Goal: Transaction & Acquisition: Purchase product/service

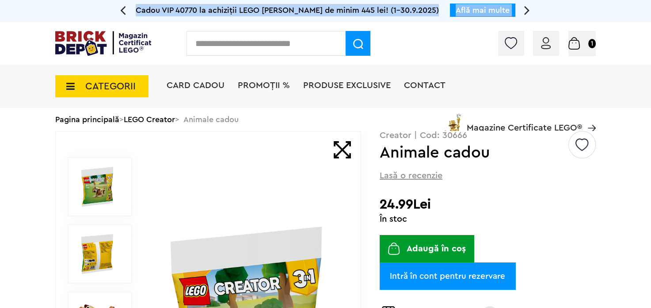
drag, startPoint x: 650, startPoint y: 21, endPoint x: 652, endPoint y: 50, distance: 29.2
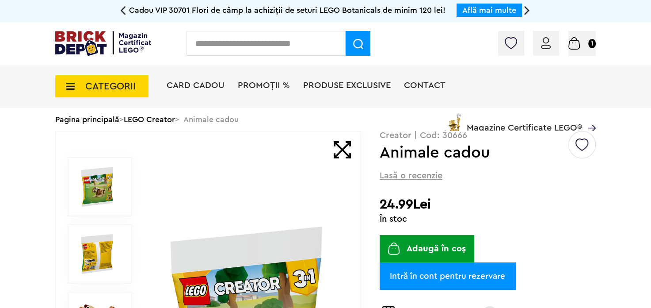
click at [210, 118] on div "Card Cadou PROMOȚII % Produse exclusive Contact Magazine Certificate LEGO®" at bounding box center [381, 101] width 429 height 73
click at [162, 118] on div "CATEGORII Jucării LEGO Card Cadou LEGO Animal Crossing Nou Architecture Nou Art…" at bounding box center [325, 101] width 541 height 73
click at [167, 118] on div "Card Cadou PROMOȚII % Produse exclusive Contact Magazine Certificate LEGO®" at bounding box center [381, 101] width 429 height 73
click at [143, 119] on div "CATEGORII Jucării LEGO Card Cadou LEGO Animal Crossing Nou Architecture Nou Art…" at bounding box center [325, 101] width 541 height 73
click at [165, 121] on div "CATEGORII Jucării LEGO Card Cadou LEGO Animal Crossing Nou Architecture Nou Art…" at bounding box center [325, 101] width 541 height 73
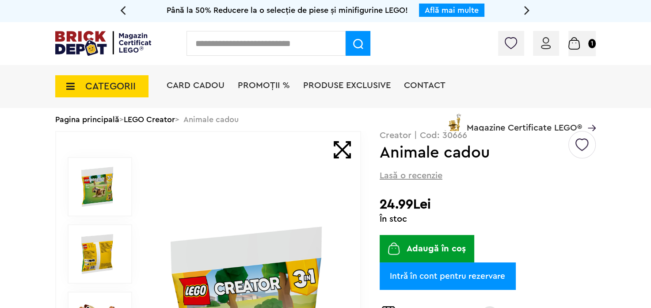
click at [107, 119] on div "CATEGORII Jucării LEGO Card Cadou LEGO Animal Crossing Nou Architecture Nou Art…" at bounding box center [325, 101] width 541 height 73
click at [219, 121] on div "Card Cadou PROMOȚII % Produse exclusive Contact Magazine Certificate LEGO®" at bounding box center [381, 101] width 429 height 73
click at [146, 121] on div "CATEGORII Jucării LEGO Card Cadou LEGO Animal Crossing Nou Architecture Nou Art…" at bounding box center [325, 101] width 541 height 73
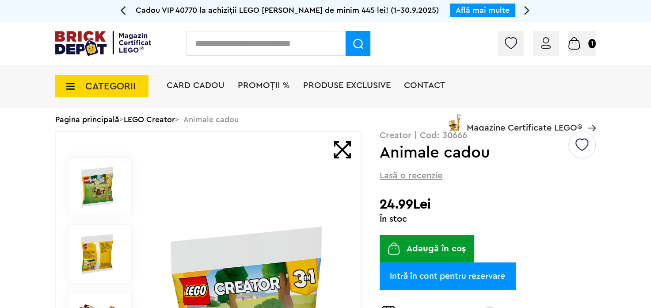
click at [99, 89] on span "CATEGORII" at bounding box center [110, 86] width 50 height 10
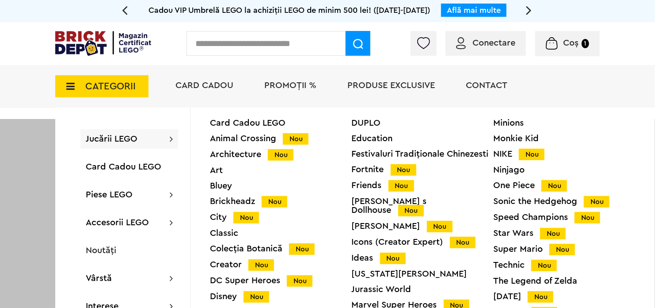
click at [233, 262] on div "Creator Nou" at bounding box center [281, 264] width 142 height 9
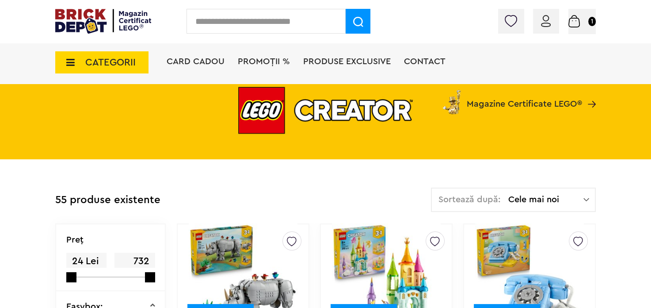
scroll to position [77, 0]
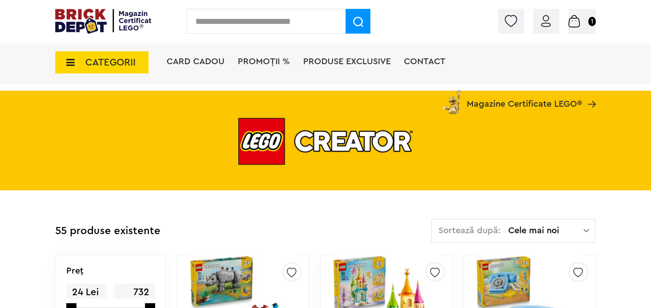
click at [585, 229] on img at bounding box center [587, 230] width 6 height 9
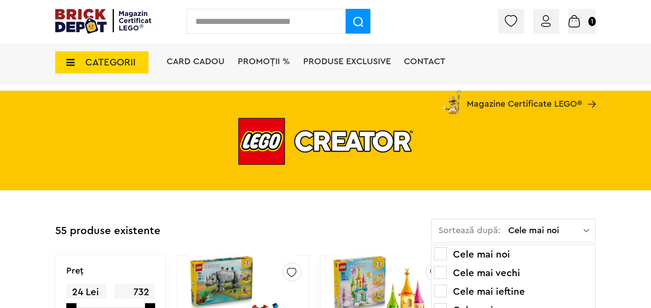
click at [508, 289] on li "Cele mai ieftine" at bounding box center [513, 291] width 159 height 14
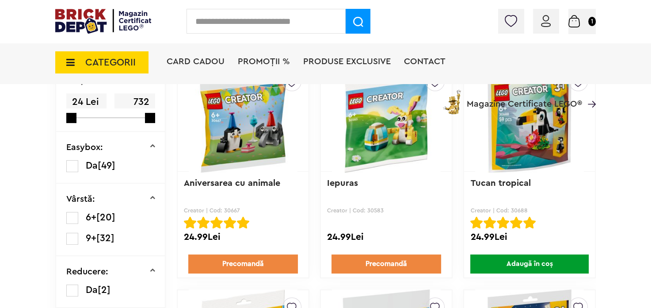
scroll to position [205, 0]
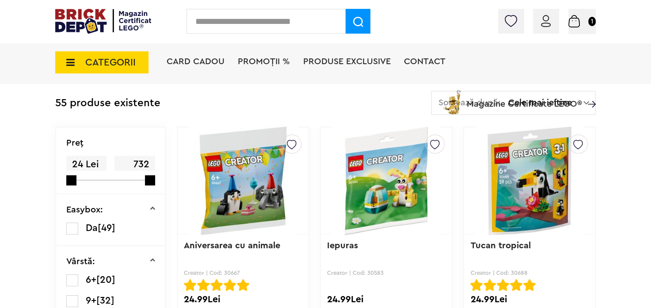
click at [0, 0] on span "Coș" at bounding box center [0, 0] width 0 height 0
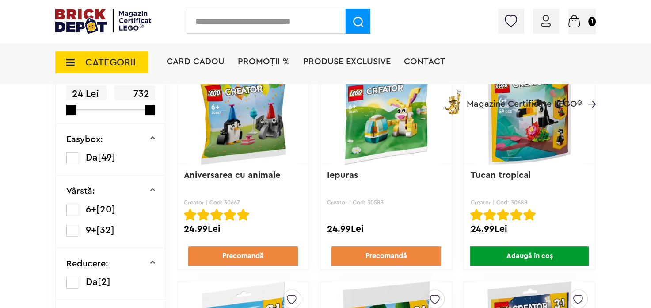
scroll to position [302, 0]
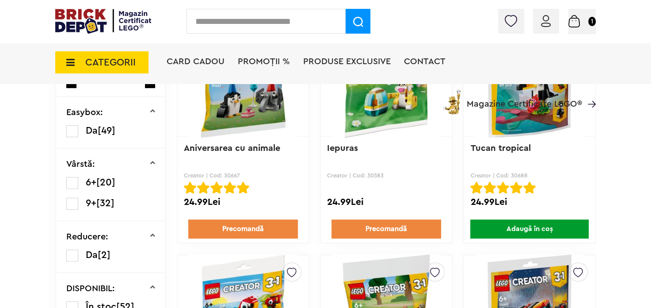
click at [385, 230] on link "Precomandă" at bounding box center [387, 228] width 110 height 19
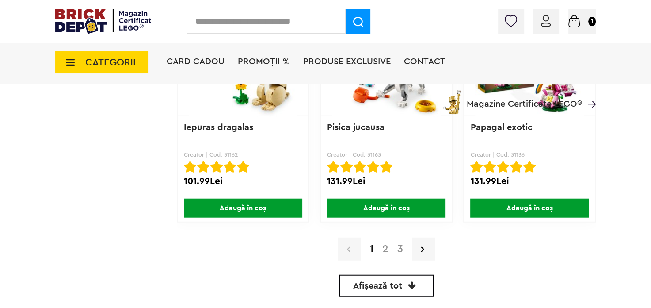
scroll to position [2167, 0]
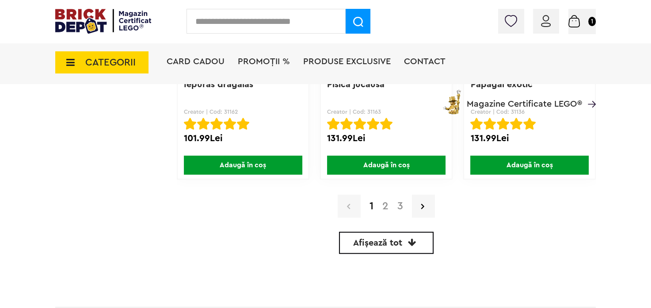
click at [417, 242] on icon at bounding box center [412, 242] width 8 height 9
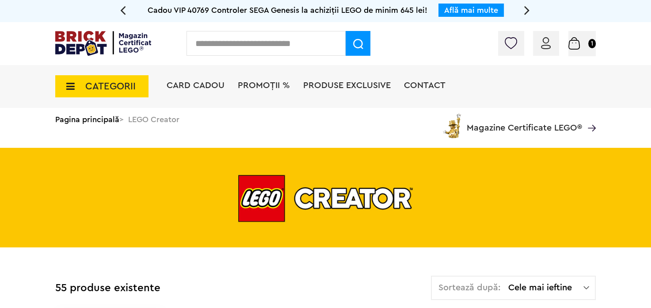
click at [119, 85] on span "CATEGORII" at bounding box center [110, 86] width 50 height 10
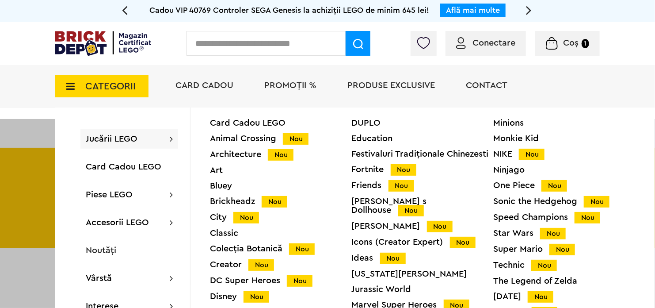
click at [244, 139] on div "Animal Crossing Nou" at bounding box center [281, 138] width 142 height 9
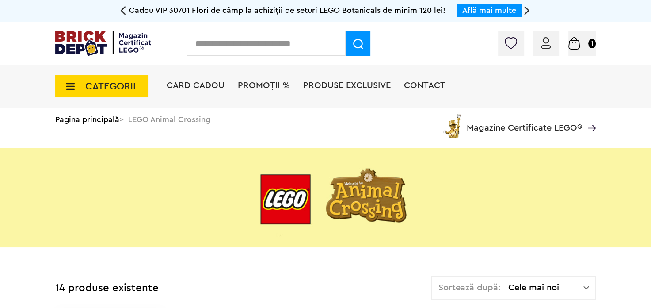
click at [108, 84] on span "CATEGORII" at bounding box center [110, 86] width 50 height 10
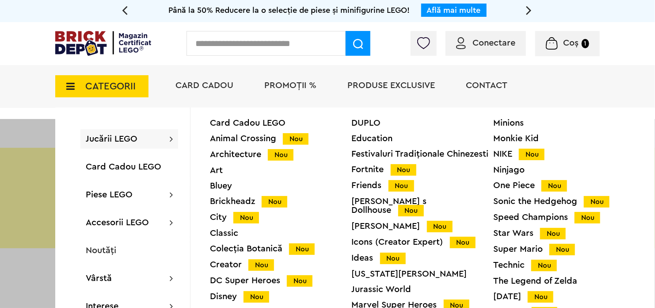
click at [236, 44] on input "text" at bounding box center [266, 43] width 159 height 25
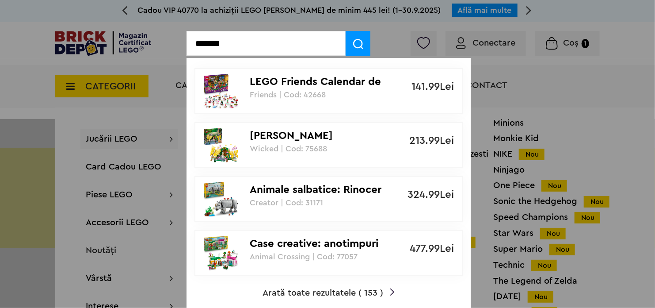
type input "*******"
click at [325, 291] on span "Arată toate rezultatele ( 153 )" at bounding box center [323, 292] width 121 height 9
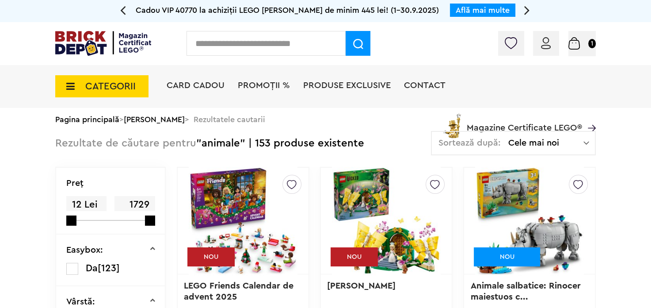
click at [589, 139] on div "Sortează după: Cele mai noi Cele mai noi Cele mai vechi Cele mai ieftine Cele m…" at bounding box center [513, 143] width 165 height 24
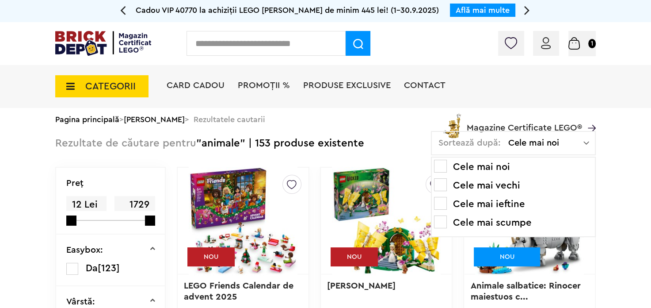
click at [494, 199] on li "Cele mai ieftine" at bounding box center [513, 204] width 159 height 14
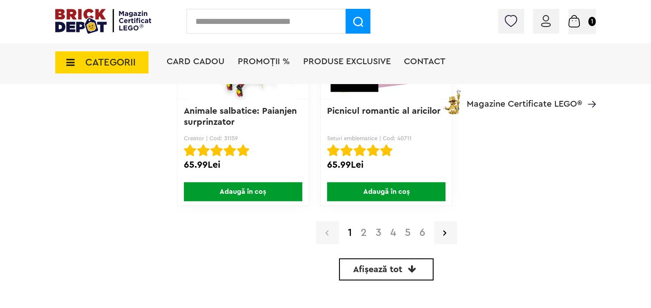
scroll to position [2225, 0]
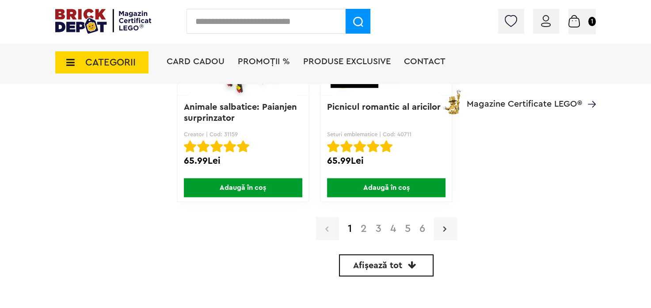
click at [444, 224] on icon at bounding box center [445, 228] width 3 height 9
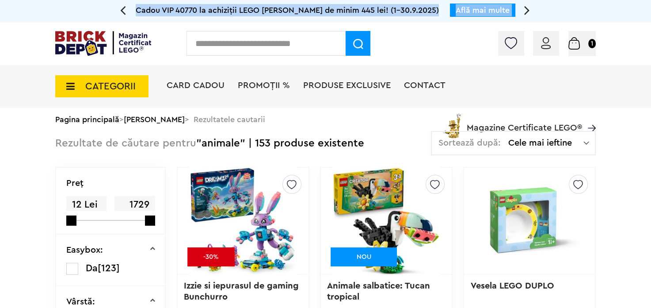
drag, startPoint x: 650, startPoint y: 18, endPoint x: 650, endPoint y: 46, distance: 28.3
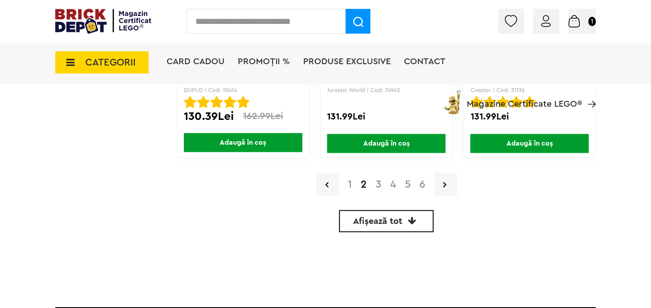
scroll to position [2055, 0]
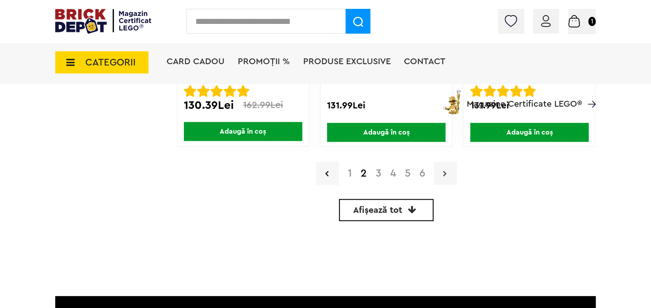
click at [445, 169] on icon at bounding box center [445, 173] width 3 height 9
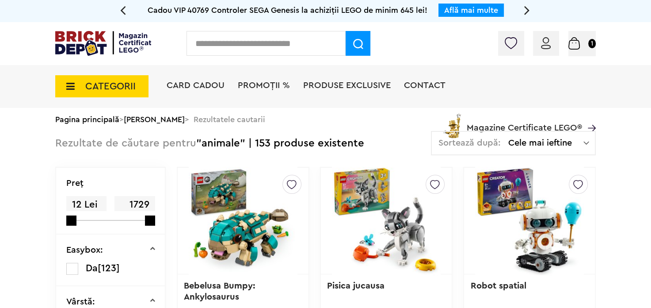
click at [293, 41] on input "text" at bounding box center [266, 43] width 159 height 25
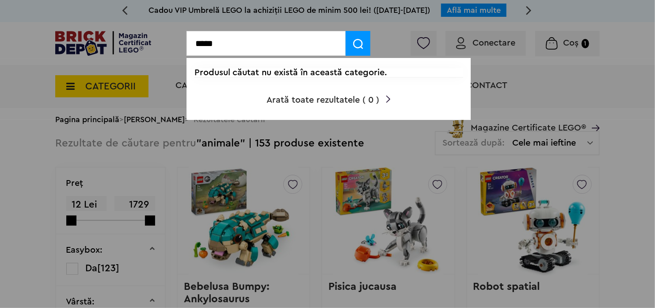
click at [237, 39] on input "*****" at bounding box center [266, 43] width 159 height 25
click at [213, 42] on input "*****" at bounding box center [266, 43] width 159 height 25
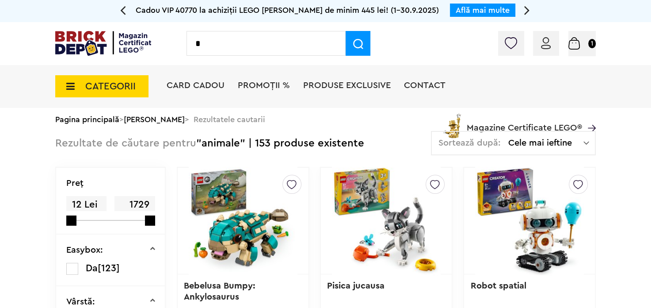
click at [200, 41] on input "*" at bounding box center [266, 43] width 159 height 25
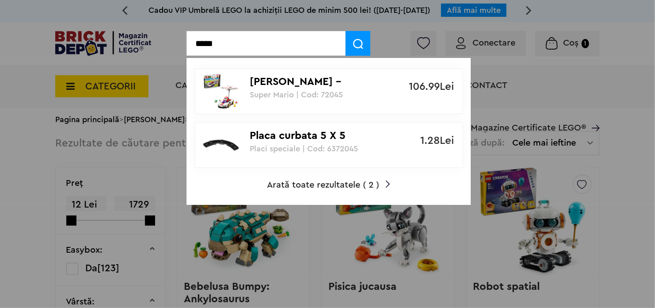
type input "*****"
click at [355, 45] on img at bounding box center [358, 44] width 10 height 10
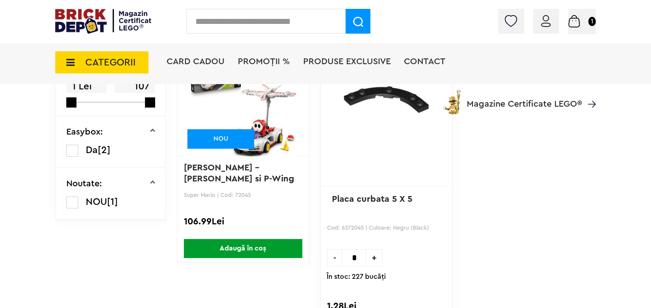
scroll to position [133, 0]
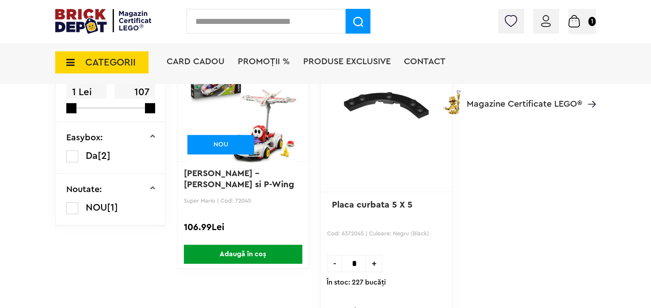
click at [102, 57] on span "CATEGORII" at bounding box center [110, 62] width 50 height 10
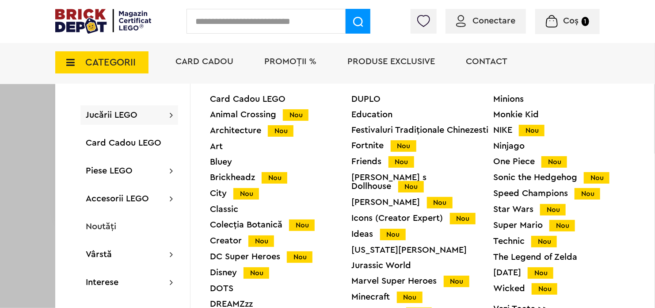
click at [219, 200] on div "Card Cadou LEGO Animal Crossing Nou Architecture Nou Art Bluey Brickheadz Nou C…" at bounding box center [281, 205] width 142 height 220
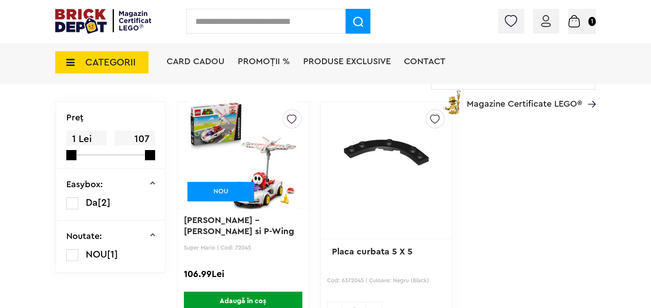
scroll to position [105, 0]
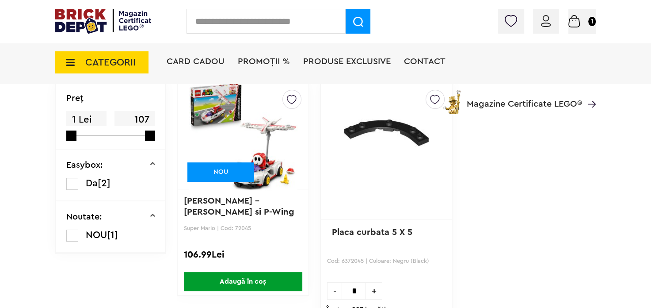
click at [113, 57] on span "CATEGORII" at bounding box center [110, 62] width 50 height 10
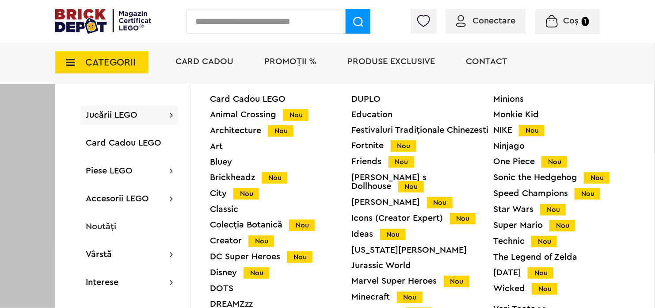
click at [226, 208] on div "Classic" at bounding box center [281, 209] width 142 height 9
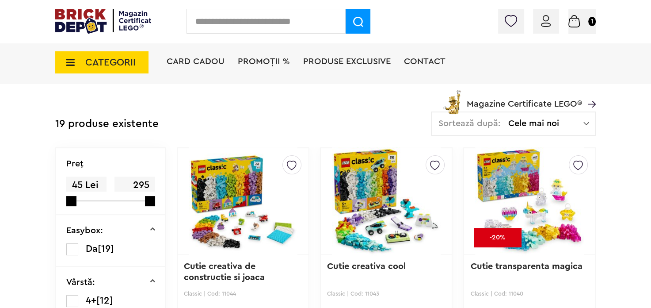
scroll to position [139, 0]
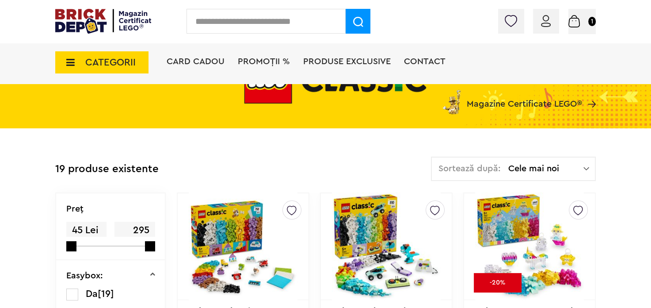
click at [589, 167] on img at bounding box center [587, 168] width 6 height 9
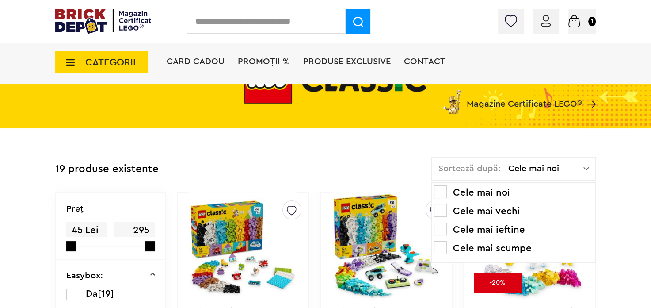
click at [518, 230] on li "Cele mai ieftine" at bounding box center [513, 229] width 159 height 14
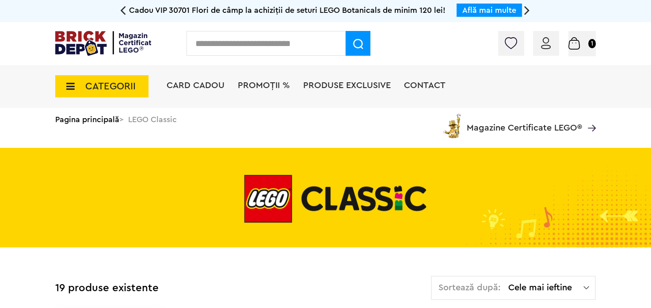
click at [102, 83] on span "CATEGORII" at bounding box center [110, 86] width 50 height 10
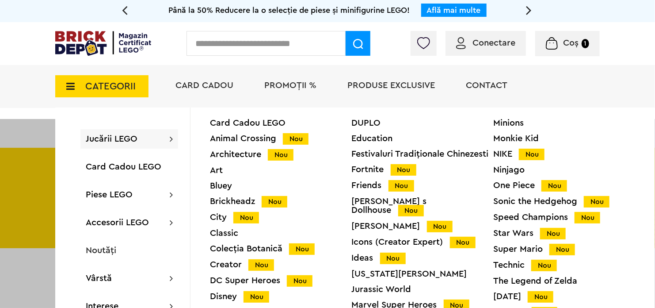
click at [217, 218] on div "City Nou" at bounding box center [281, 217] width 142 height 9
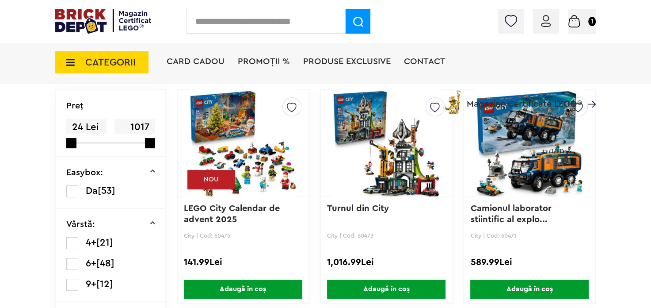
scroll to position [148, 0]
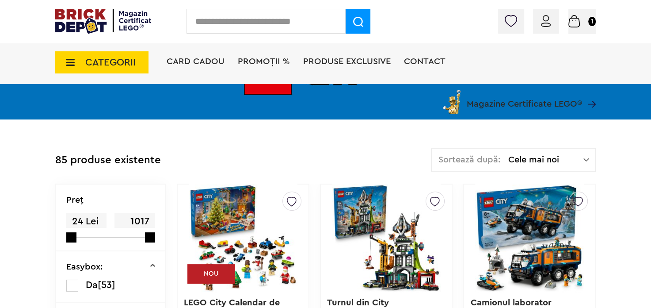
click at [587, 155] on img at bounding box center [587, 159] width 6 height 9
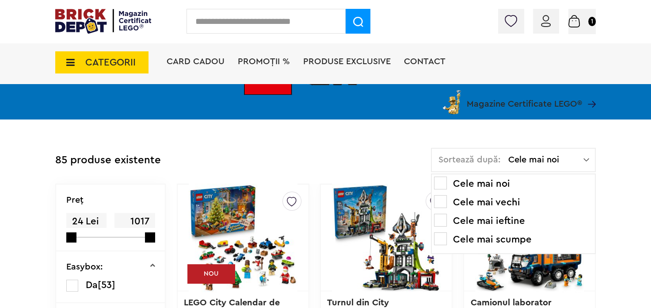
click at [512, 222] on li "Cele mai ieftine" at bounding box center [513, 221] width 159 height 14
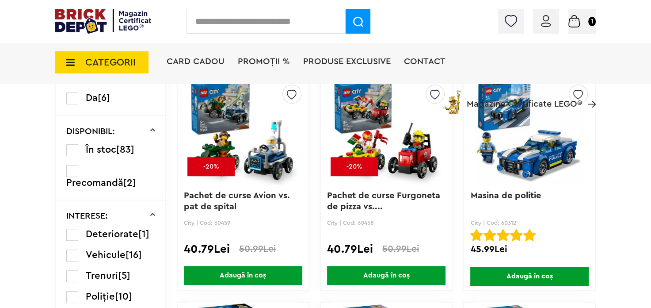
scroll to position [511, 0]
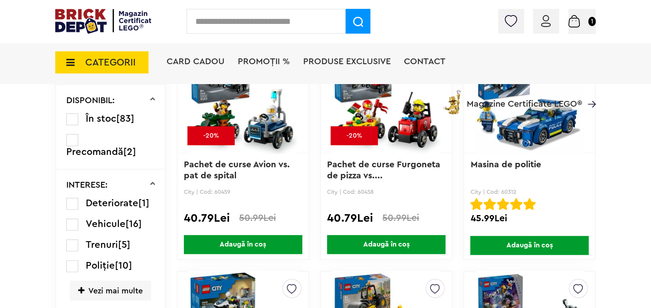
click at [644, 61] on div "CATEGORII Jucării LEGO Card Cadou LEGO Animal Crossing Nou Architecture Nou Art…" at bounding box center [325, 62] width 651 height 43
drag, startPoint x: 643, startPoint y: 55, endPoint x: 643, endPoint y: 46, distance: 9.7
click at [643, 46] on div "CATEGORII Jucării LEGO Card Cadou LEGO Animal Crossing Nou Architecture Nou Art…" at bounding box center [325, 62] width 651 height 43
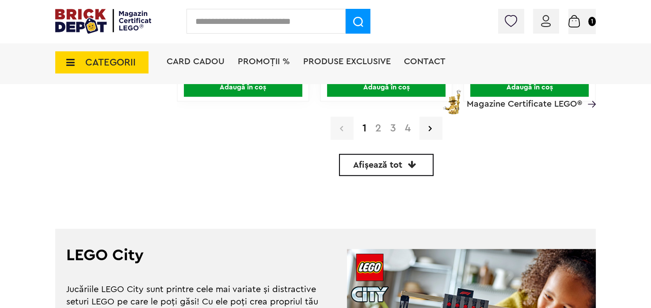
scroll to position [2268, 0]
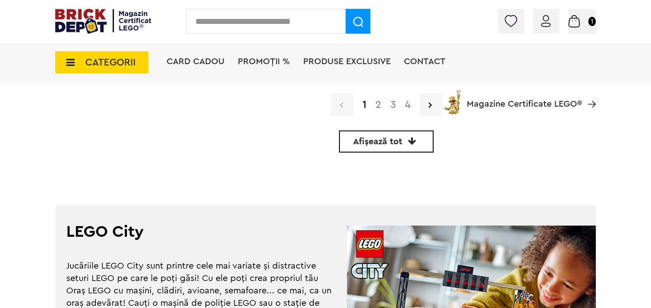
click at [416, 137] on icon at bounding box center [412, 141] width 8 height 9
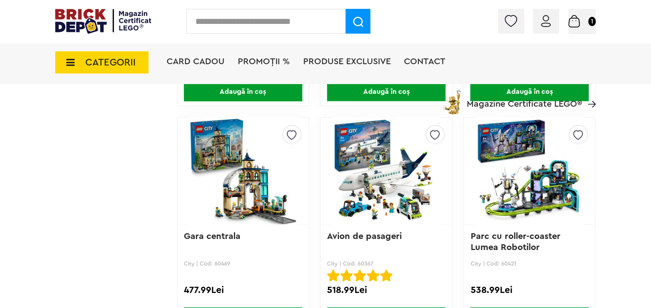
scroll to position [5175, 0]
